Goal: Navigation & Orientation: Find specific page/section

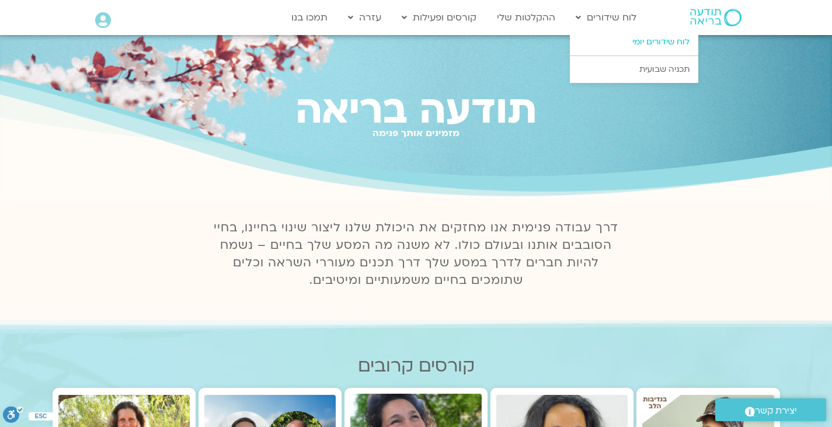
click at [643, 42] on link "לוח שידורים יומי" at bounding box center [634, 42] width 129 height 27
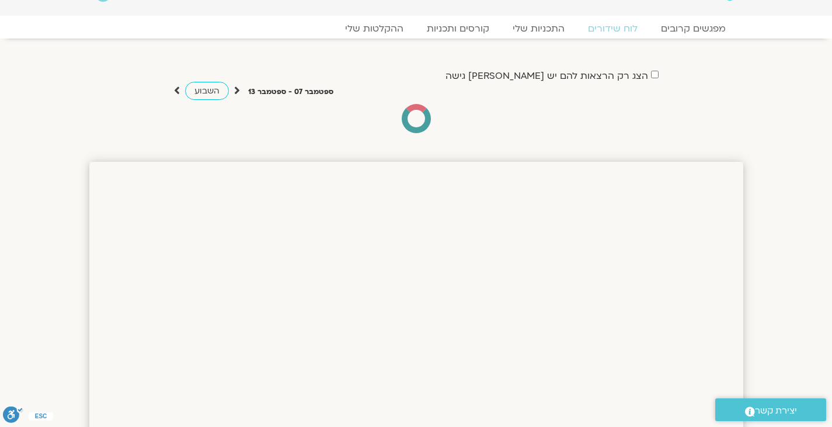
scroll to position [25, 0]
click at [542, 30] on link "התכניות שלי" at bounding box center [539, 29] width 91 height 14
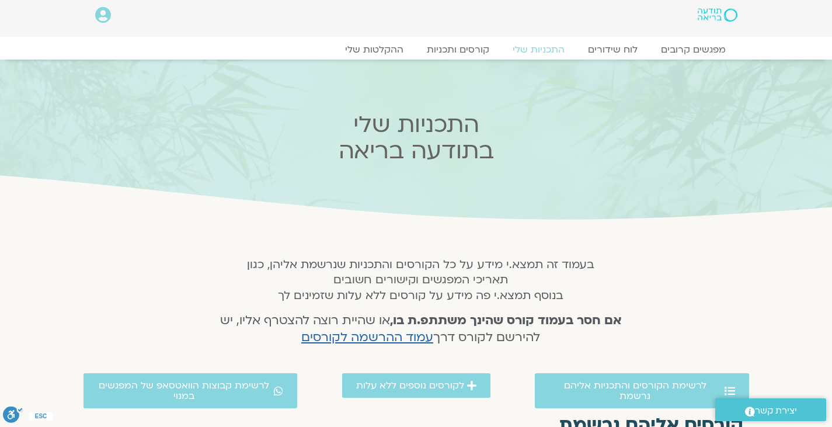
scroll to position [1, 0]
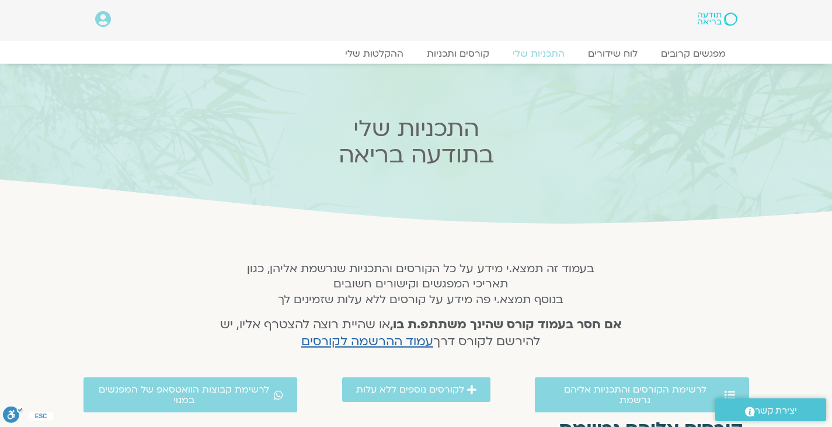
click at [105, 19] on icon at bounding box center [103, 19] width 16 height 16
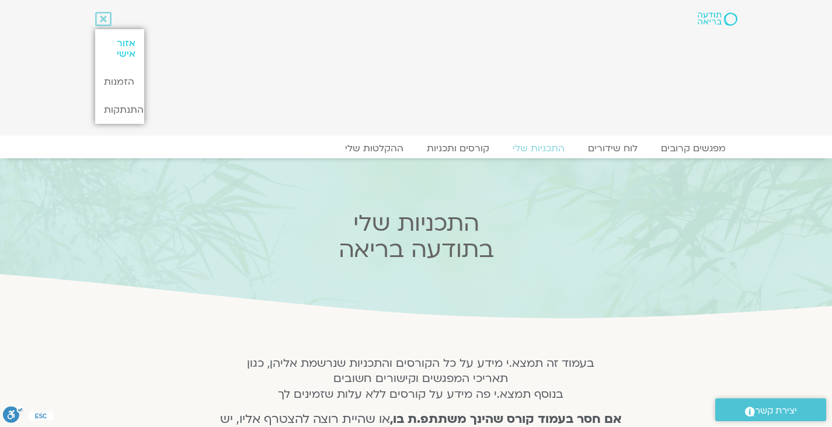
click at [123, 42] on link "אזור אישי" at bounding box center [119, 48] width 49 height 39
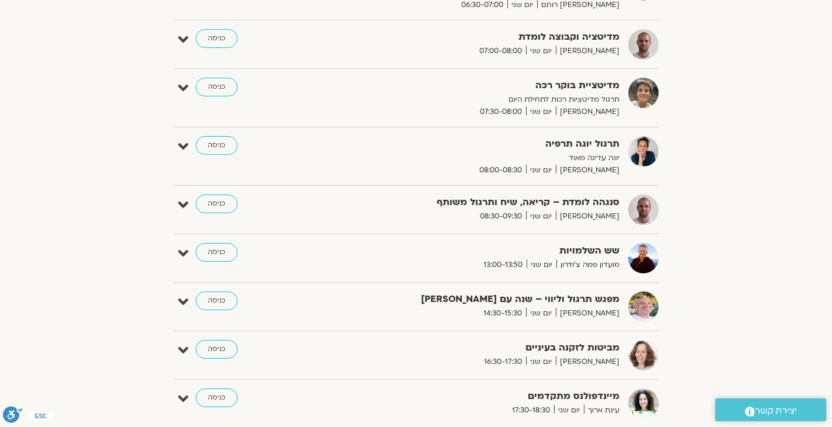
scroll to position [243, 0]
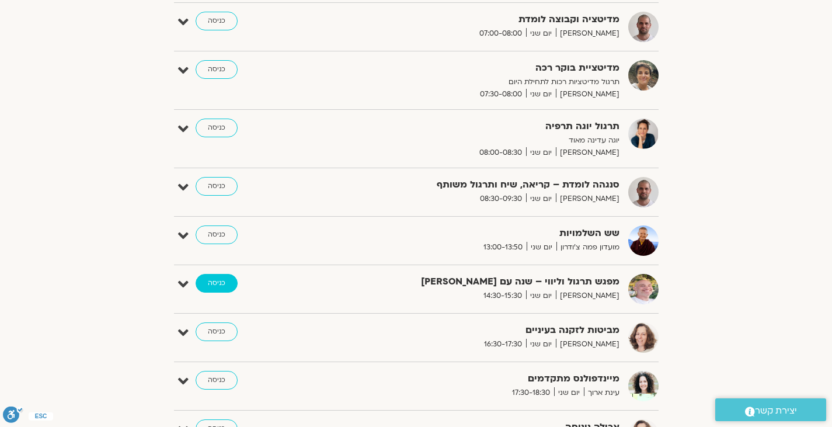
click at [214, 279] on link "כניסה" at bounding box center [217, 283] width 42 height 19
